Goal: Navigation & Orientation: Find specific page/section

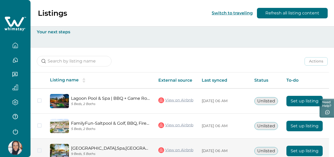
scroll to position [29, 0]
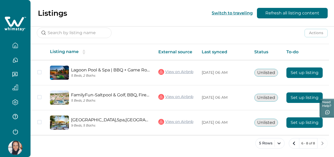
click at [14, 47] on icon "button" at bounding box center [15, 46] width 6 height 6
click at [165, 11] on div "Listings Switch to traveling Refresh all listing content" at bounding box center [167, 13] width 334 height 27
click at [295, 143] on icon "previous page" at bounding box center [294, 143] width 7 height 7
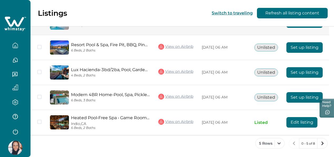
scroll to position [79, 0]
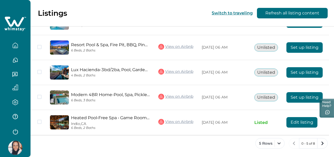
click at [14, 60] on icon "button" at bounding box center [15, 60] width 6 height 6
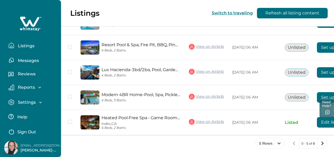
click at [14, 72] on button "Reviews" at bounding box center [32, 75] width 48 height 11
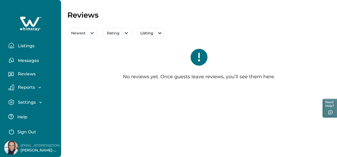
click at [25, 90] on p "Reports" at bounding box center [25, 87] width 19 height 5
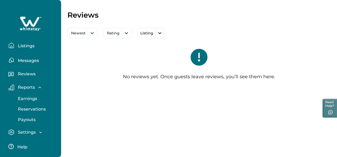
click at [31, 98] on p "Earnings" at bounding box center [26, 98] width 21 height 5
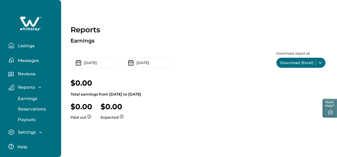
click at [29, 110] on p "Reservations" at bounding box center [30, 109] width 29 height 5
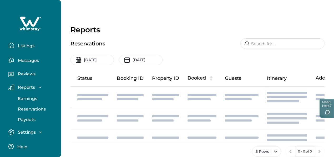
click at [28, 120] on p "Payouts" at bounding box center [25, 119] width 19 height 5
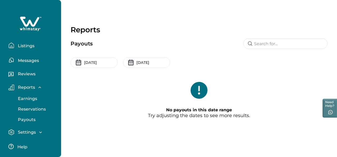
click at [29, 132] on p "Settings" at bounding box center [25, 132] width 19 height 5
click at [22, 46] on p "Listings" at bounding box center [25, 45] width 18 height 5
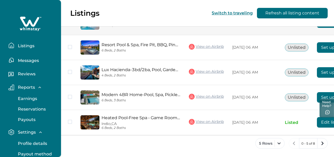
scroll to position [79, 0]
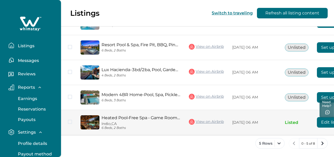
click at [106, 117] on link "Heated Pool•Free Spa • Game Room • Fire Pit • BBQ" at bounding box center [141, 118] width 79 height 5
